Goal: Task Accomplishment & Management: Complete application form

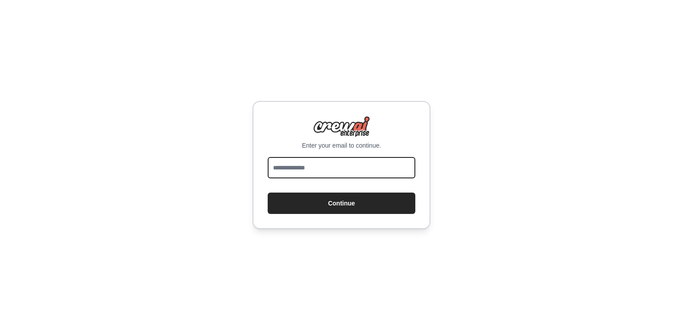
click at [372, 164] on input "email" at bounding box center [342, 167] width 148 height 21
type input "**********"
click at [268, 193] on button "Continue" at bounding box center [342, 203] width 148 height 21
